Goal: Complete application form: Complete application form

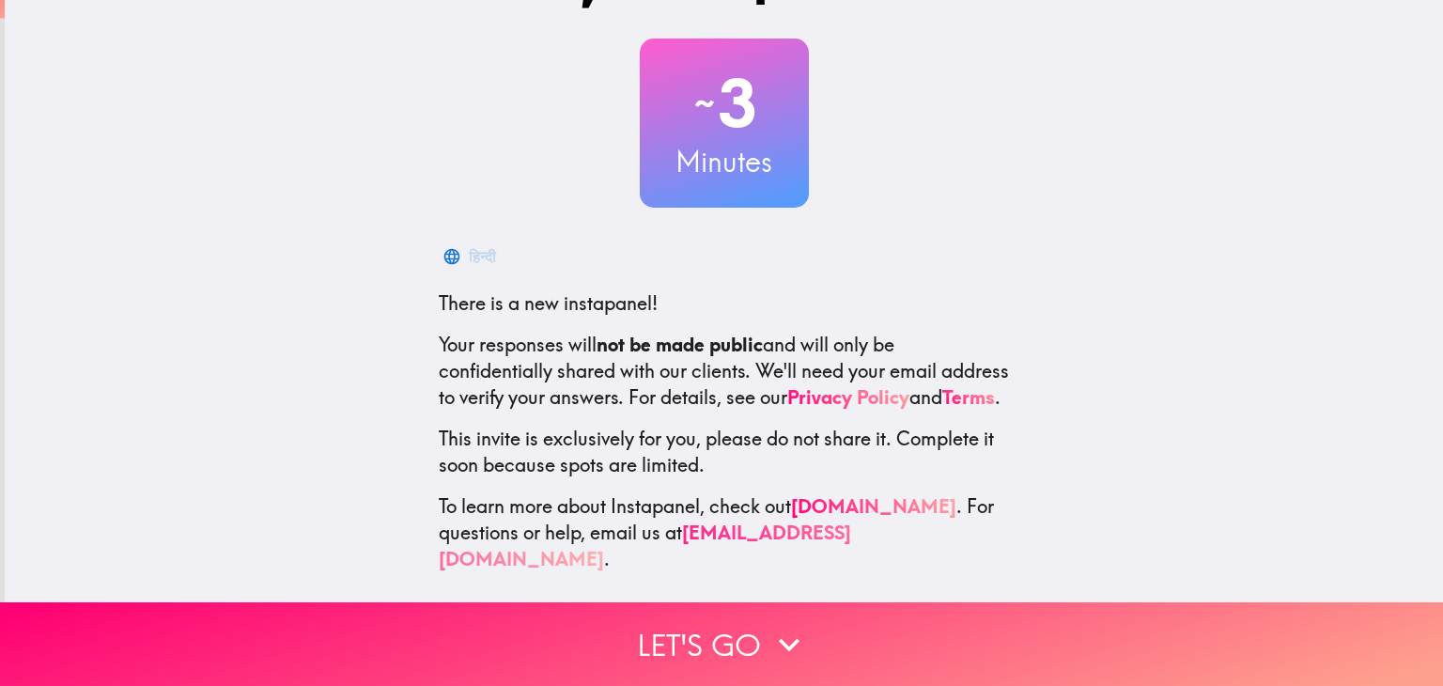
scroll to position [96, 0]
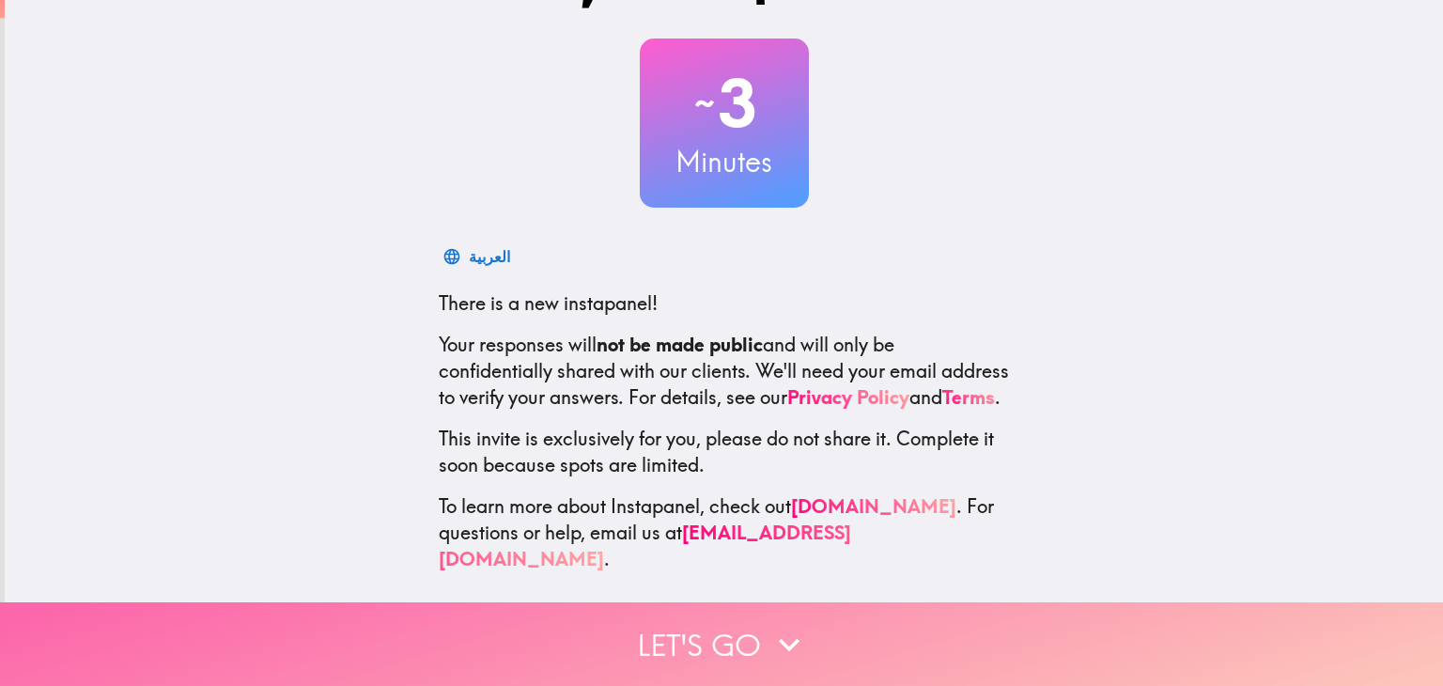
click at [659, 631] on button "Let's go" at bounding box center [721, 644] width 1443 height 84
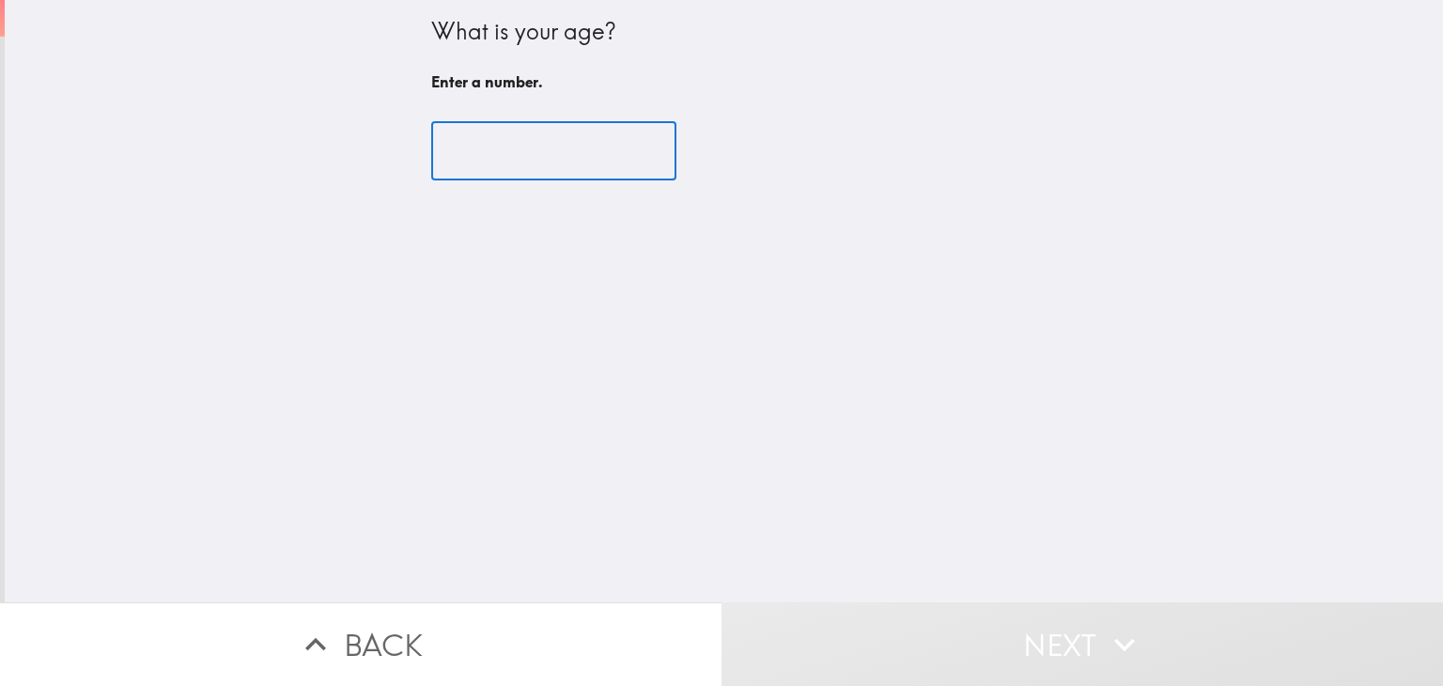
click at [553, 155] on input "number" at bounding box center [553, 151] width 245 height 58
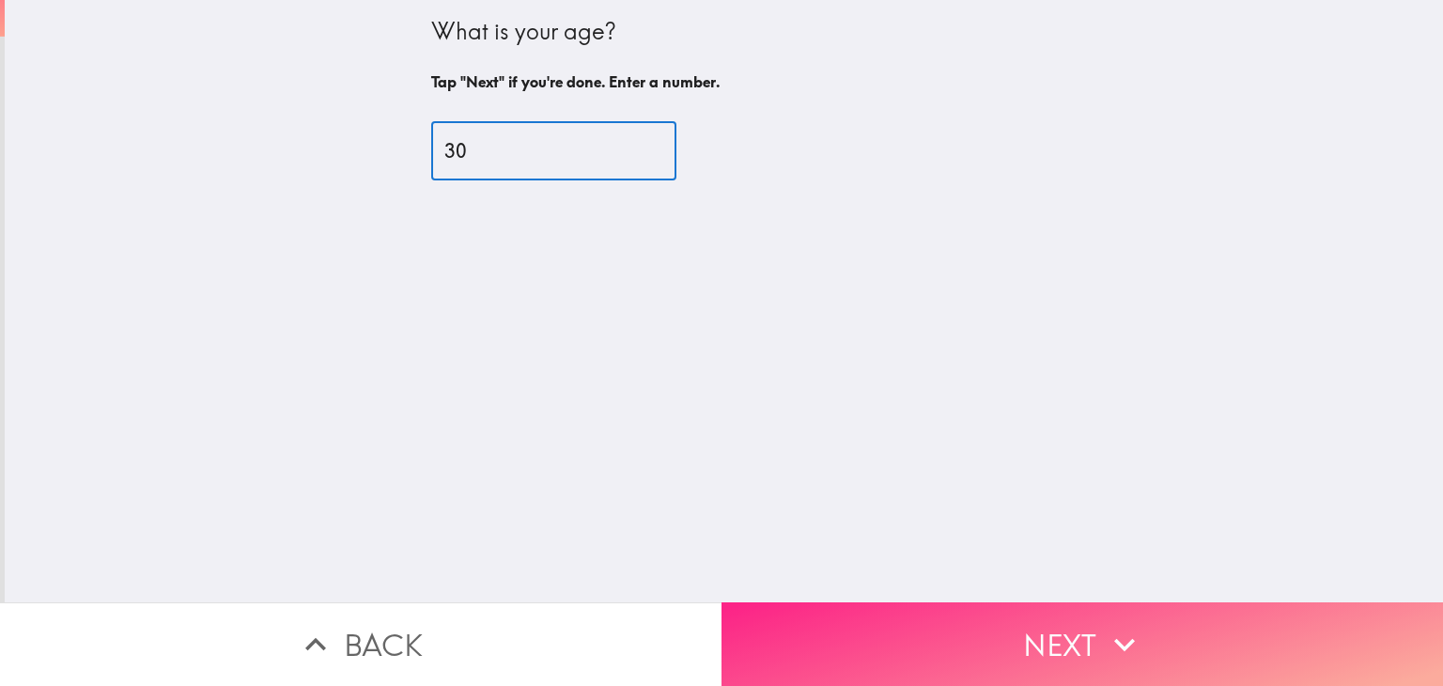
type input "30"
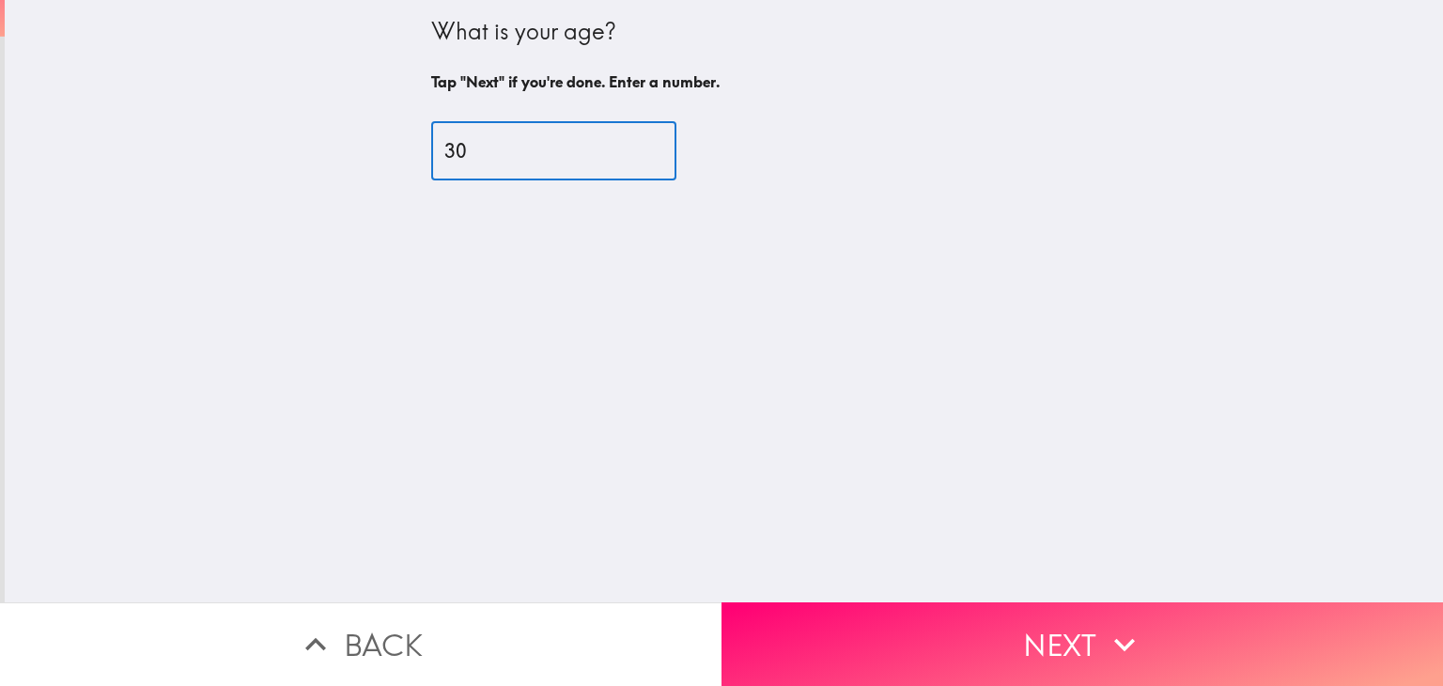
click at [898, 602] on button "Next" at bounding box center [1083, 644] width 722 height 84
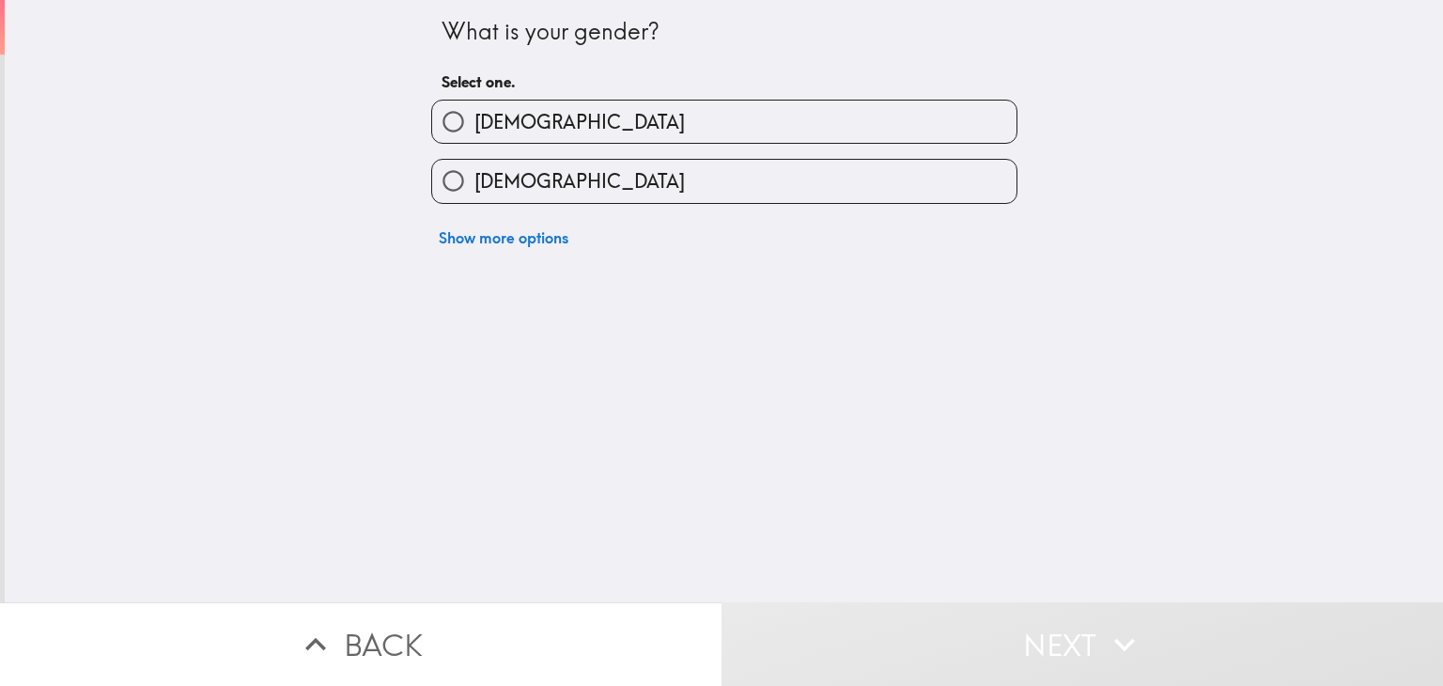
click at [438, 118] on input "[DEMOGRAPHIC_DATA]" at bounding box center [453, 122] width 42 height 42
radio input "true"
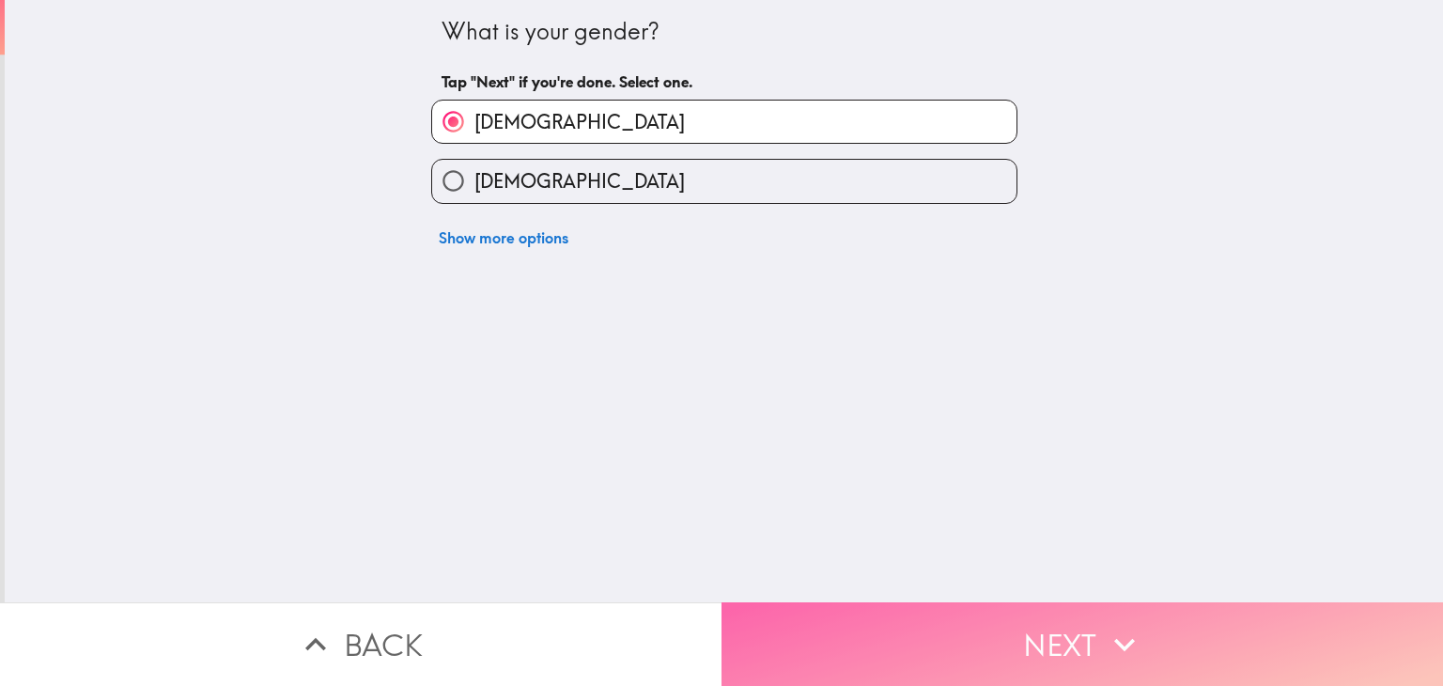
click at [1048, 617] on button "Next" at bounding box center [1083, 644] width 722 height 84
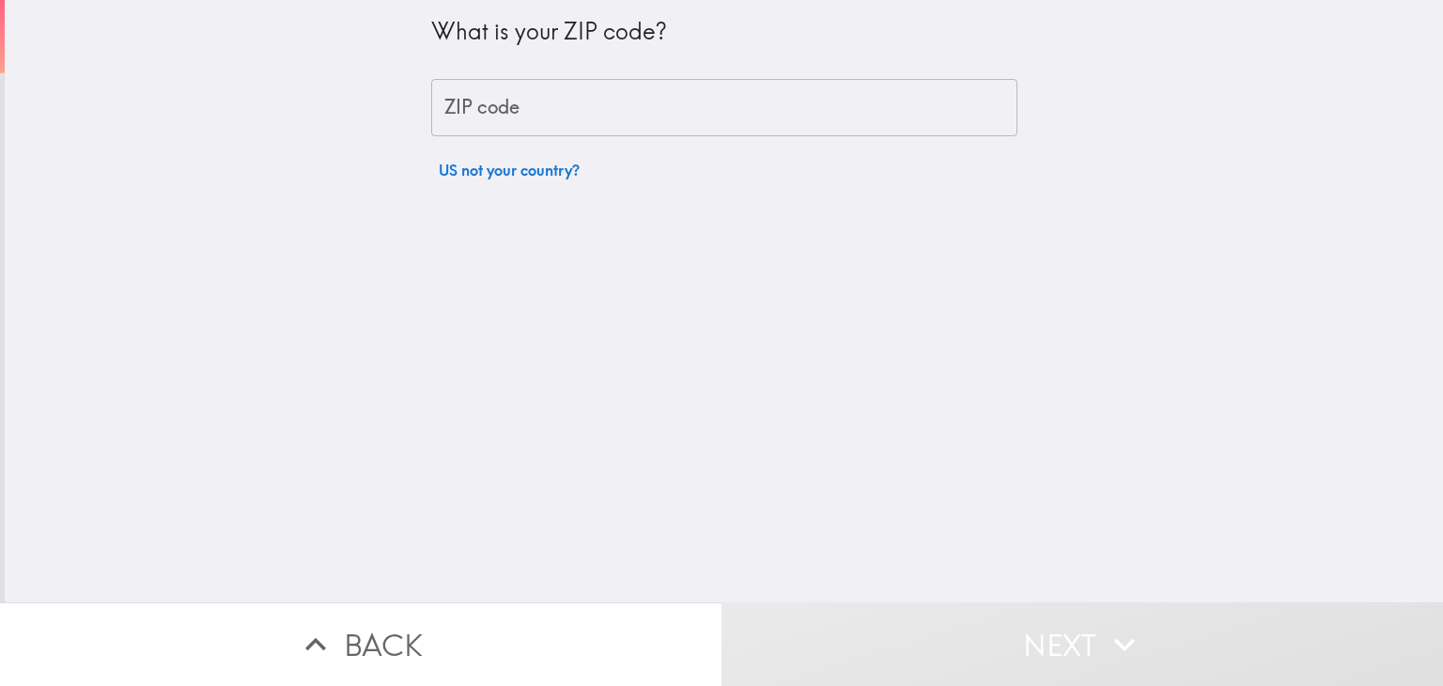
click at [491, 112] on input "ZIP code" at bounding box center [724, 108] width 586 height 58
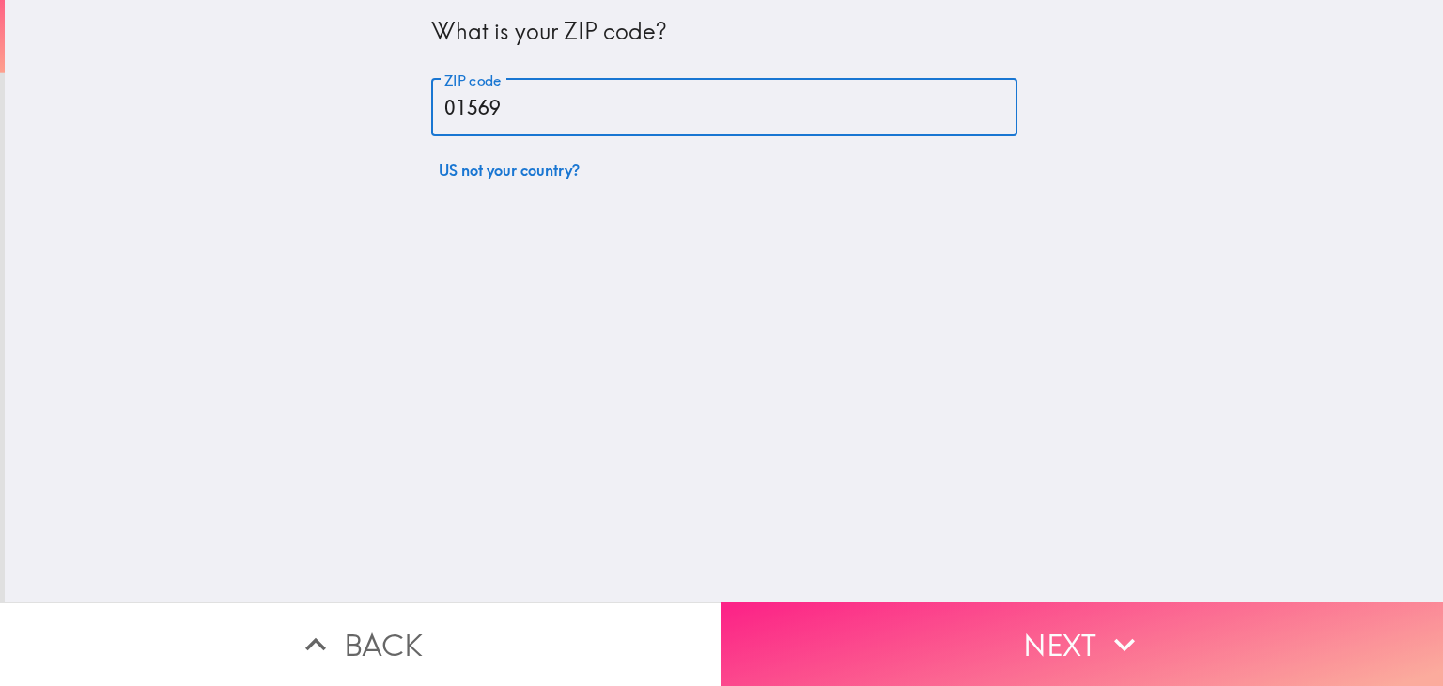
type input "01569"
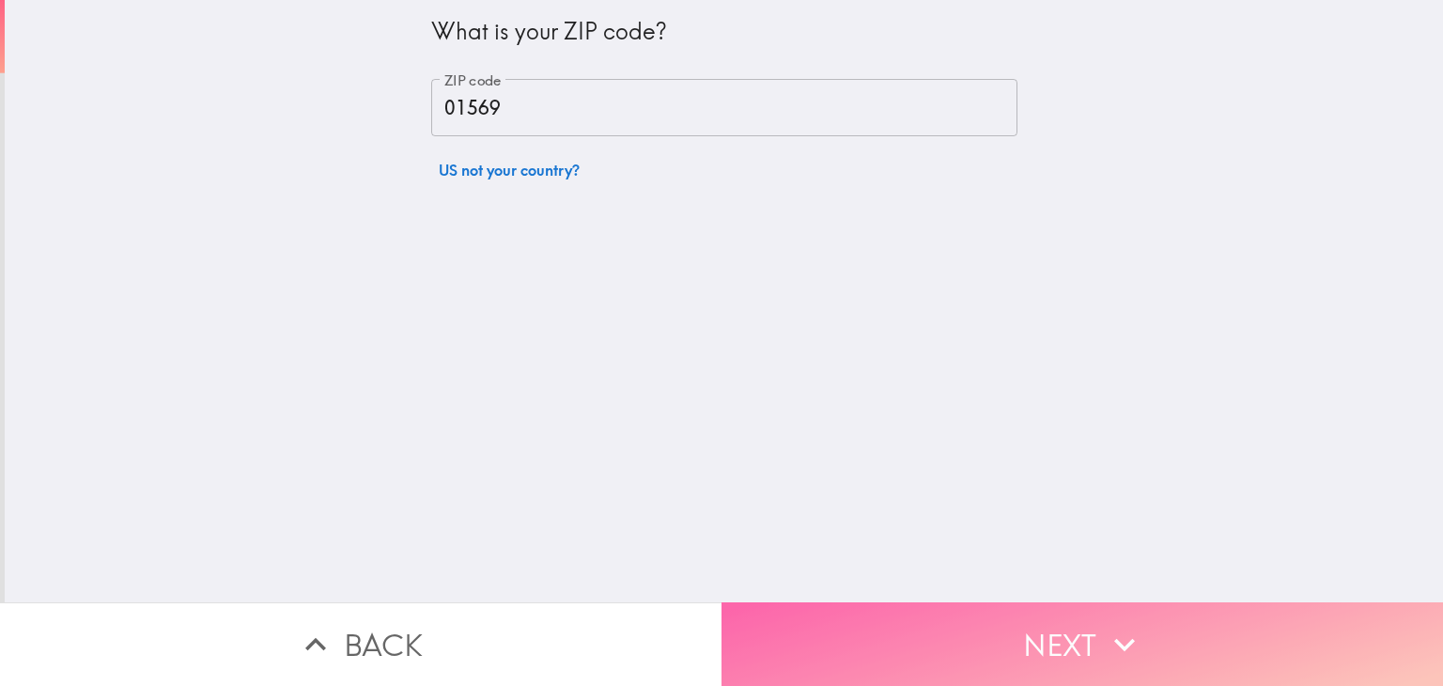
click at [909, 631] on button "Next" at bounding box center [1083, 644] width 722 height 84
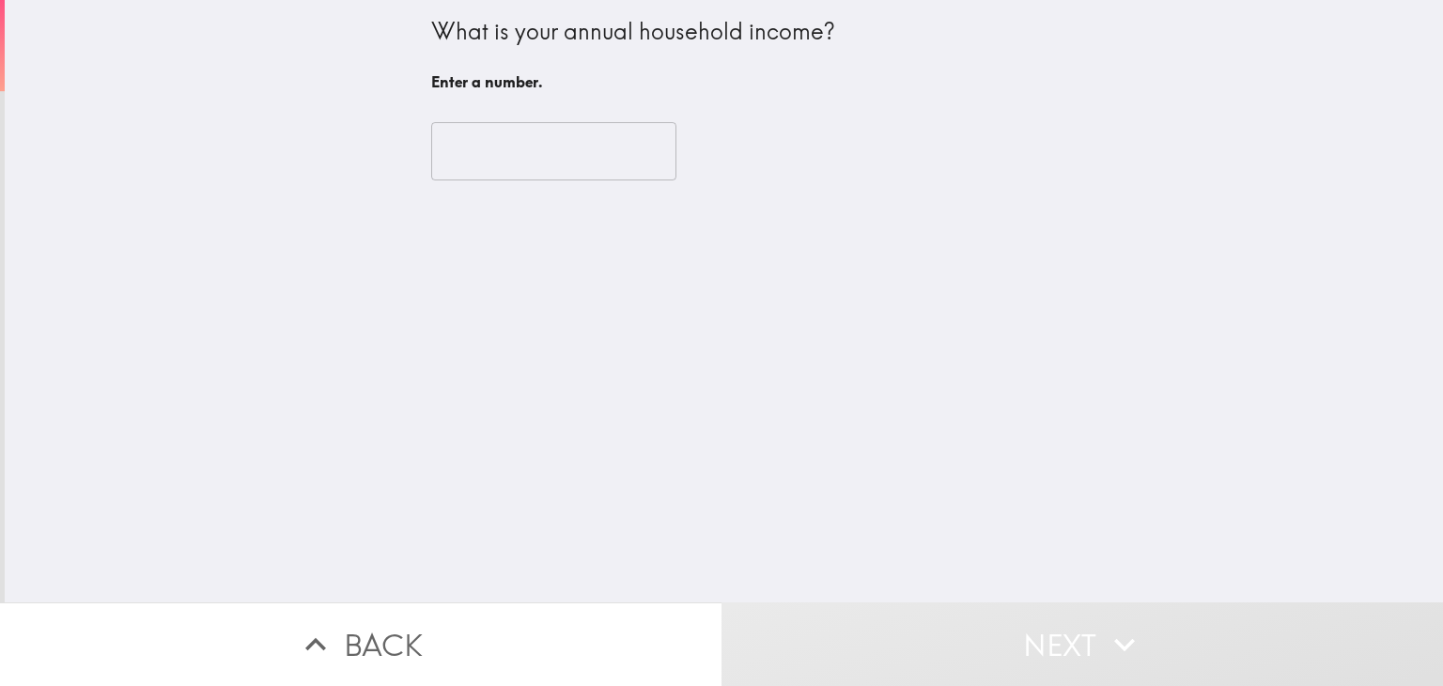
click at [573, 158] on input "number" at bounding box center [553, 151] width 245 height 58
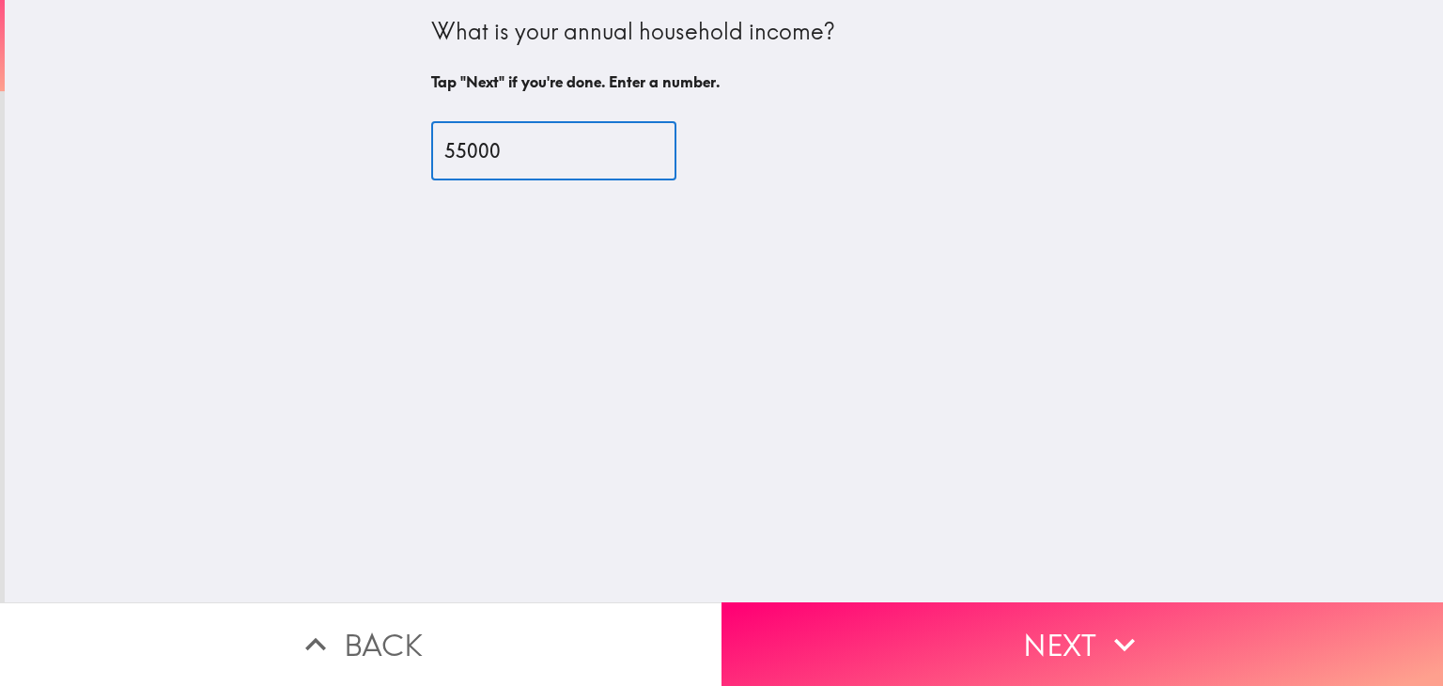
type input "55000"
click at [843, 650] on button "Next" at bounding box center [1083, 644] width 722 height 84
